Goal: Find specific fact: Find specific fact

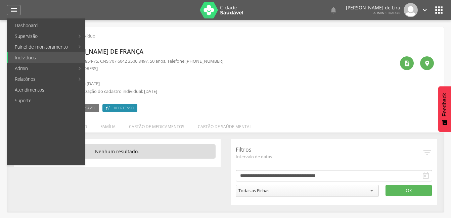
click at [34, 56] on link "Indivíduos" at bounding box center [46, 57] width 77 height 11
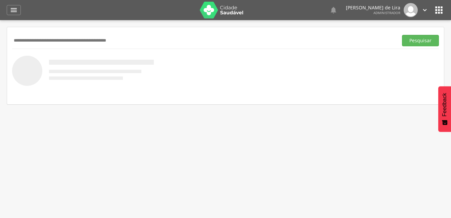
click at [64, 41] on input "text" at bounding box center [203, 40] width 383 height 11
type input "**********"
click at [413, 40] on button "Pesquisar" at bounding box center [420, 40] width 37 height 11
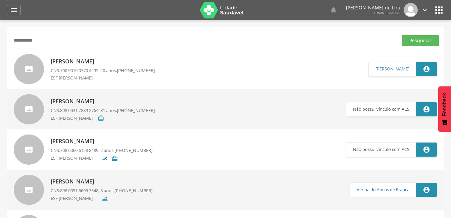
click at [92, 58] on p "[PERSON_NAME]" at bounding box center [103, 62] width 104 height 8
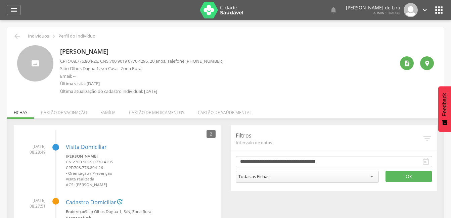
drag, startPoint x: 140, startPoint y: 49, endPoint x: 55, endPoint y: 51, distance: 84.9
click at [55, 51] on div "[PERSON_NAME] CPF: 708.776.804-26 , CNS: [PHONE_NUMBER] , 20 anos, Telefone: [P…" at bounding box center [225, 71] width 417 height 53
copy div "[PERSON_NAME]"
drag, startPoint x: 101, startPoint y: 60, endPoint x: 68, endPoint y: 59, distance: 33.3
click at [68, 59] on p "CPF: 708.776.804-26 , CNS: [PHONE_NUMBER] , 20 anos, Telefone: [PHONE_NUMBER]" at bounding box center [141, 61] width 163 height 6
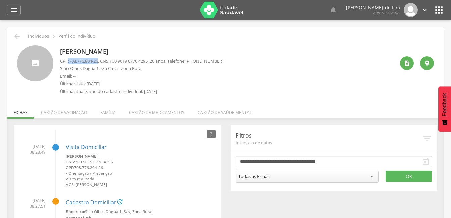
copy p ": 708.776.804-26"
drag, startPoint x: 154, startPoint y: 61, endPoint x: 112, endPoint y: 60, distance: 42.0
click at [112, 60] on p "CPF: 708.776.804-26 , CNS: [PHONE_NUMBER] , 20 anos, Telefone: [PHONE_NUMBER]" at bounding box center [141, 61] width 163 height 6
copy p "700 9019 0770 4295"
drag, startPoint x: 96, startPoint y: 66, endPoint x: 57, endPoint y: 68, distance: 39.3
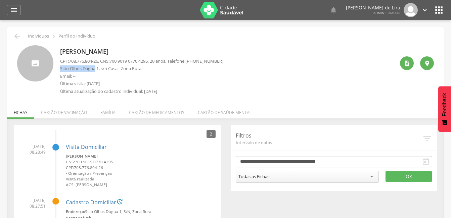
click at [57, 68] on div "[PERSON_NAME] CPF: 708.776.804-26 , CNS: [PHONE_NUMBER] , 20 anos, Telefone: [P…" at bounding box center [225, 71] width 417 height 53
copy p "Sítio [PERSON_NAME]"
